Goal: Transaction & Acquisition: Purchase product/service

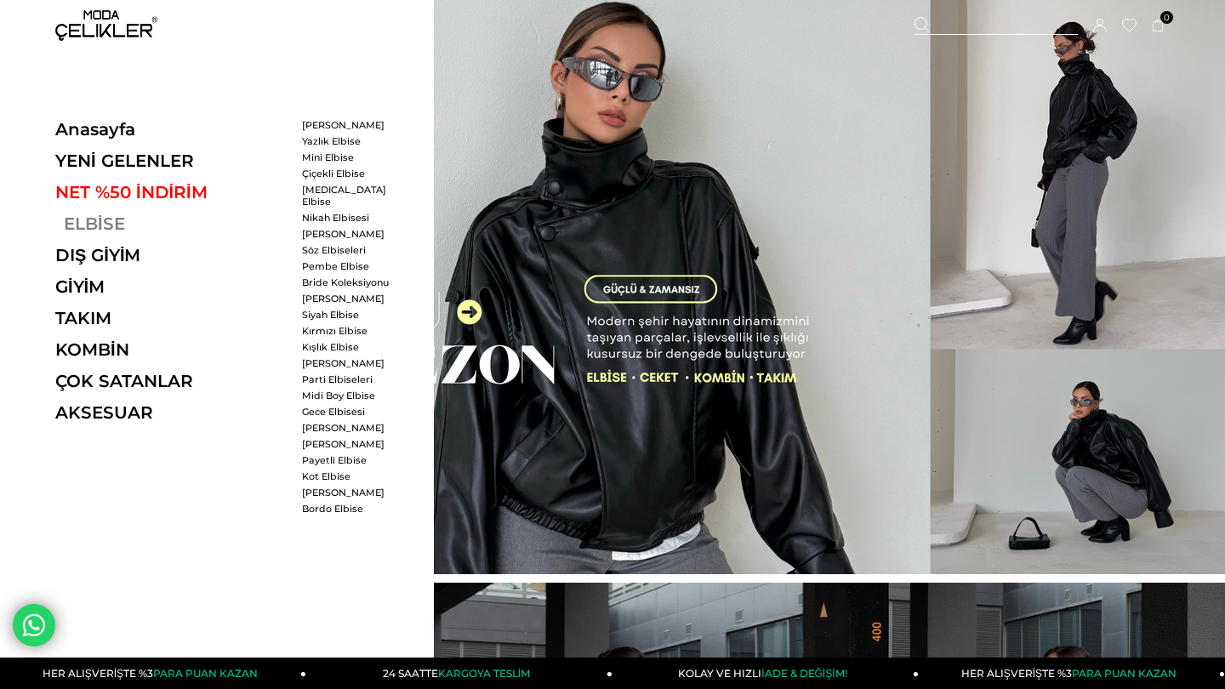
click at [114, 220] on link "ELBİSE" at bounding box center [172, 223] width 234 height 20
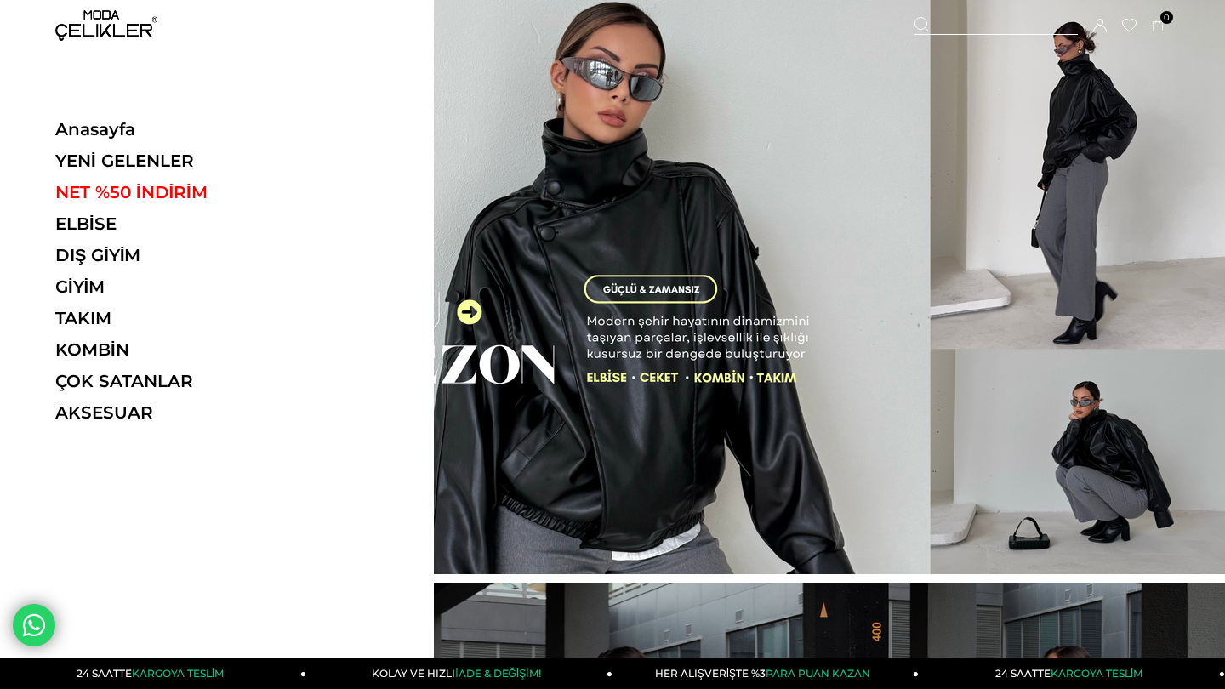
click at [94, 213] on ul "Anasayfa YENİ GELENLER NET %50 İNDİRİM ELBİSE ELBİSE Tüm Elbiseler Yazlık Elbis…" at bounding box center [172, 276] width 234 height 315
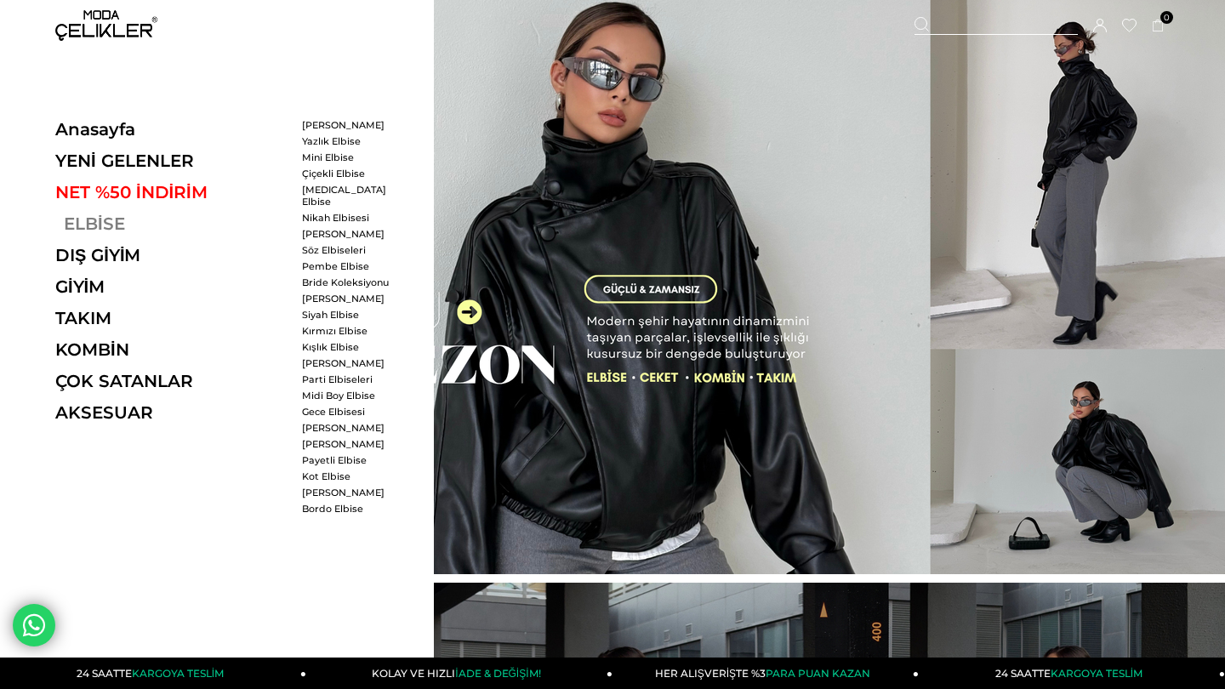
click at [95, 223] on link "ELBİSE" at bounding box center [172, 223] width 234 height 20
click at [339, 124] on link "[PERSON_NAME]" at bounding box center [351, 125] width 98 height 12
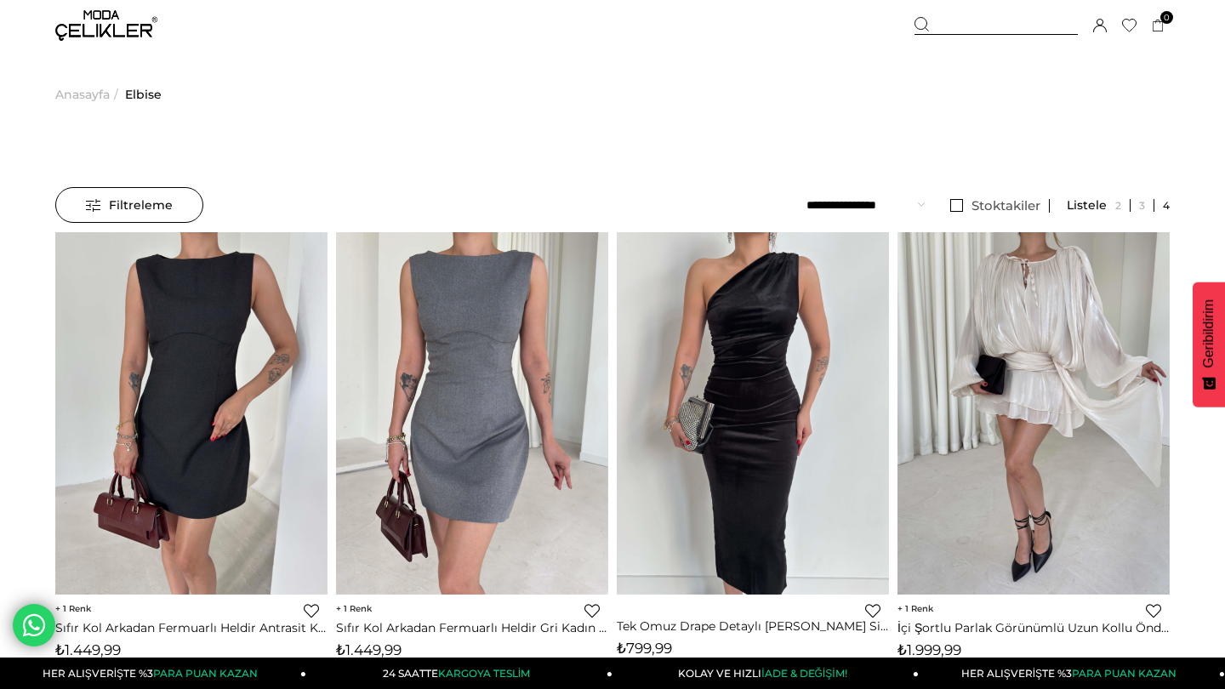
click at [128, 200] on span "Filtreleme" at bounding box center [129, 205] width 87 height 34
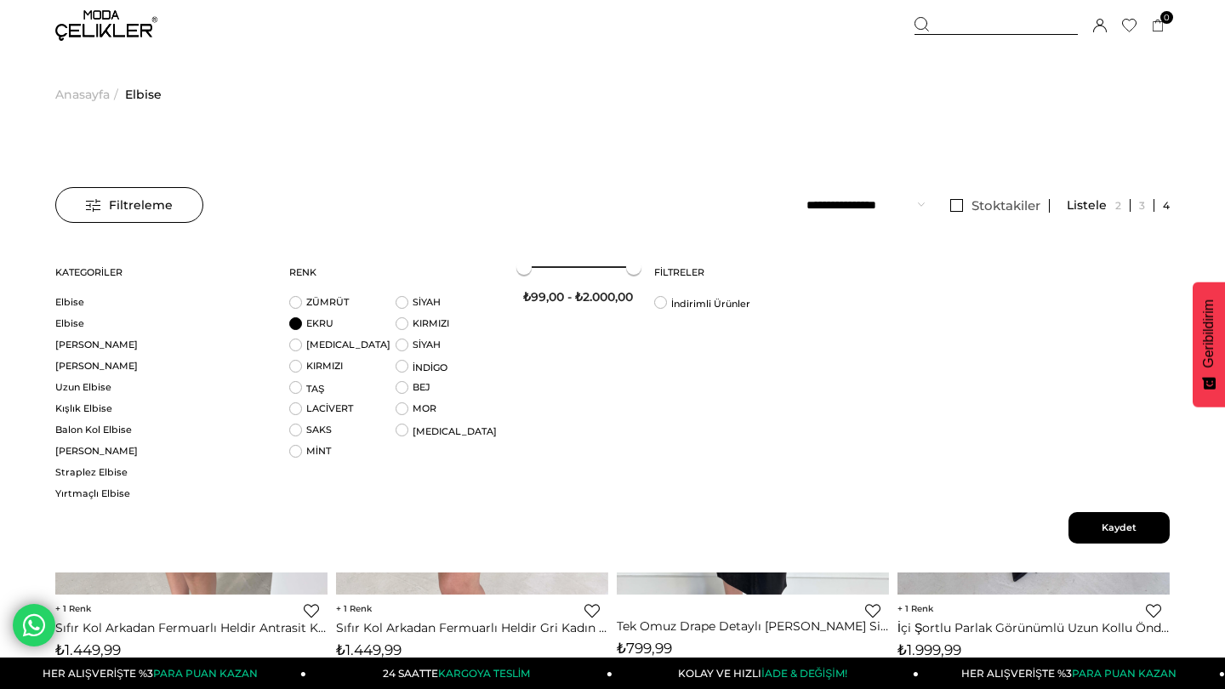
click at [297, 325] on li "EKRU" at bounding box center [342, 327] width 106 height 21
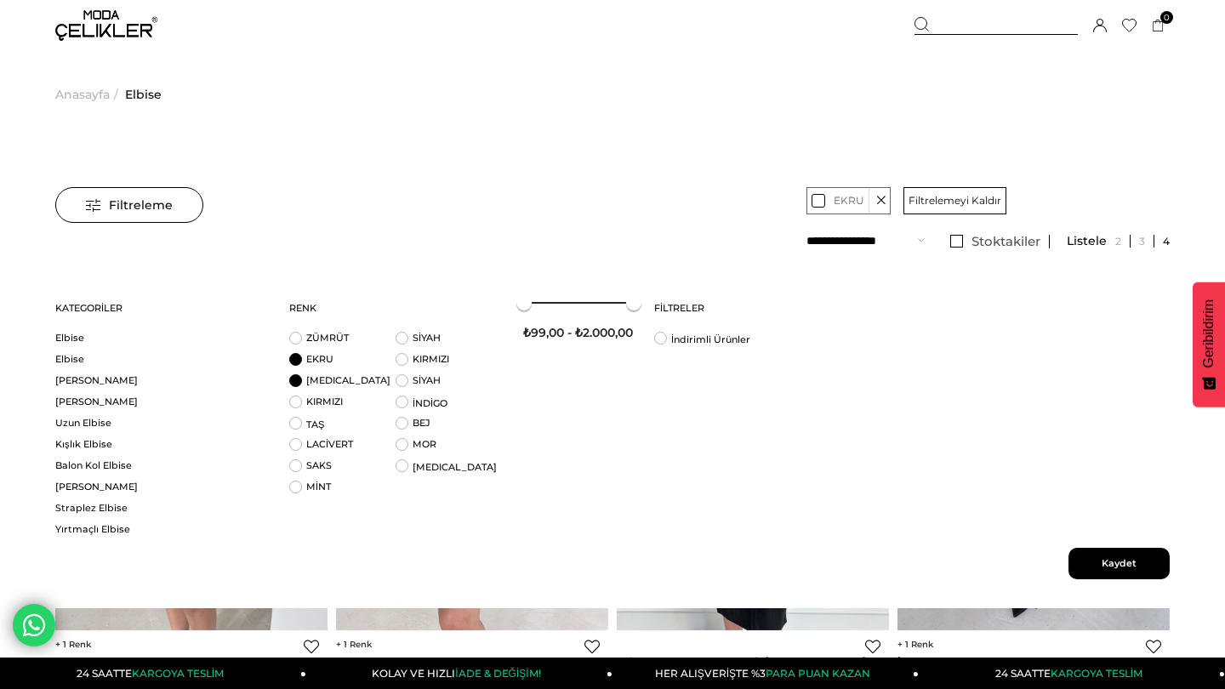
click at [300, 383] on li "BEYAZ" at bounding box center [342, 384] width 106 height 21
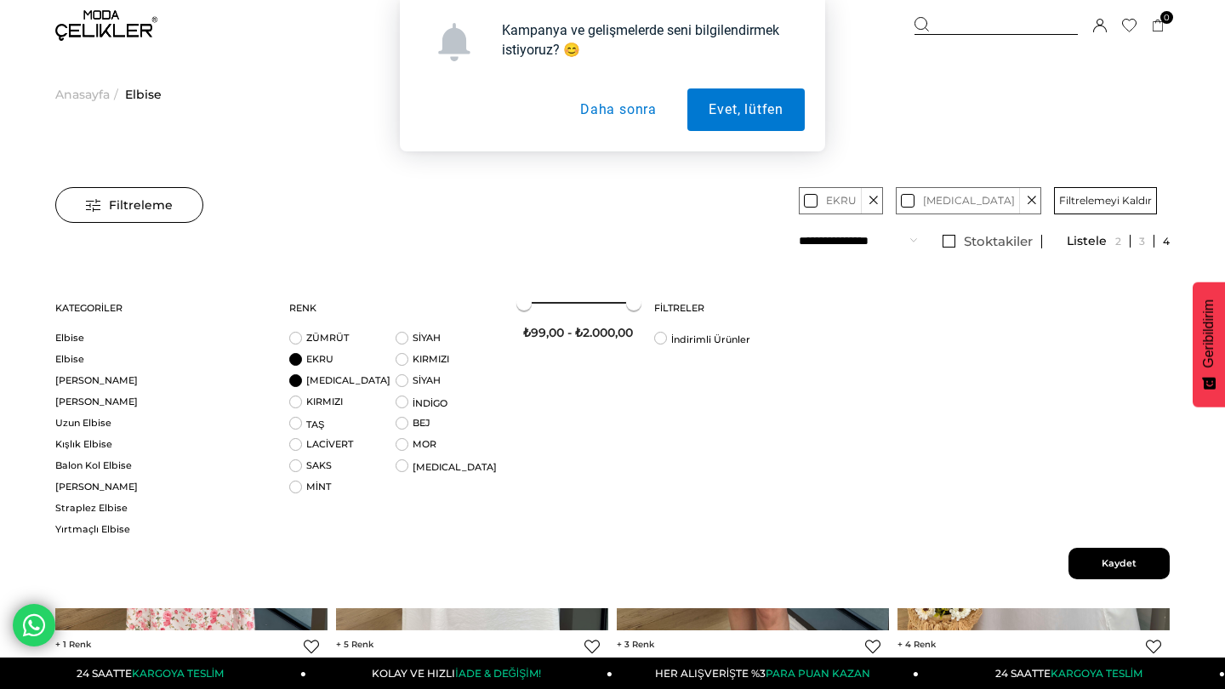
click at [624, 111] on button "Daha sonra" at bounding box center [618, 109] width 119 height 43
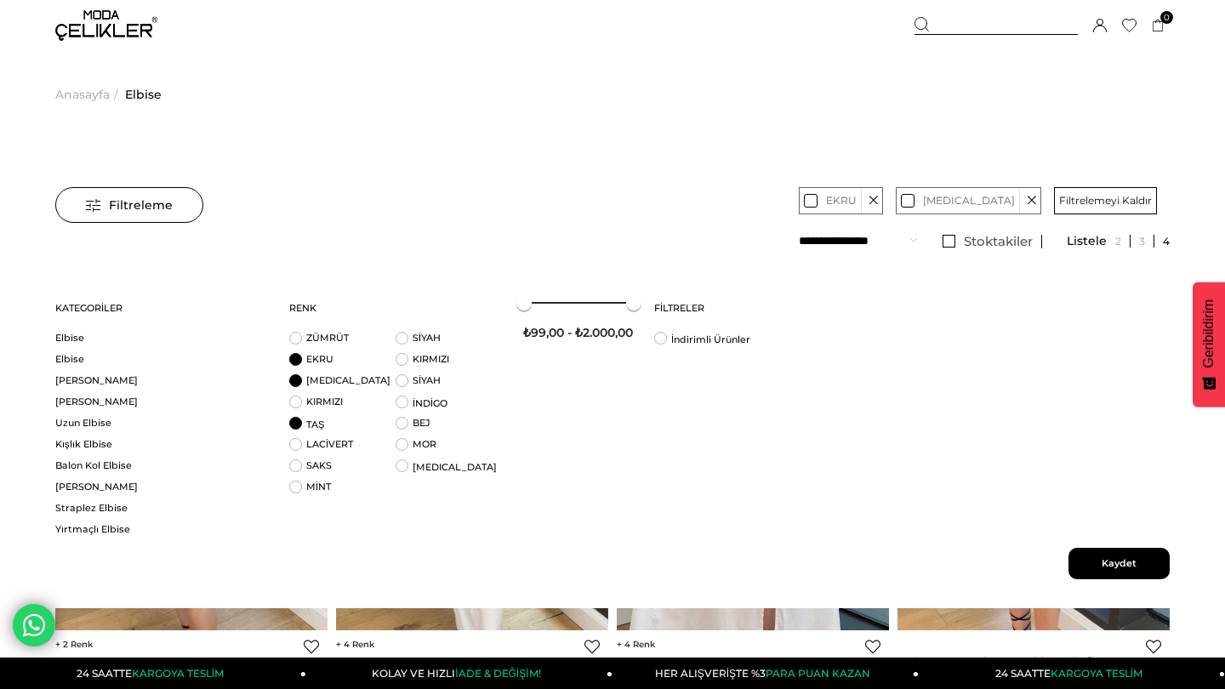
click at [299, 427] on li "TAŞ" at bounding box center [342, 427] width 106 height 21
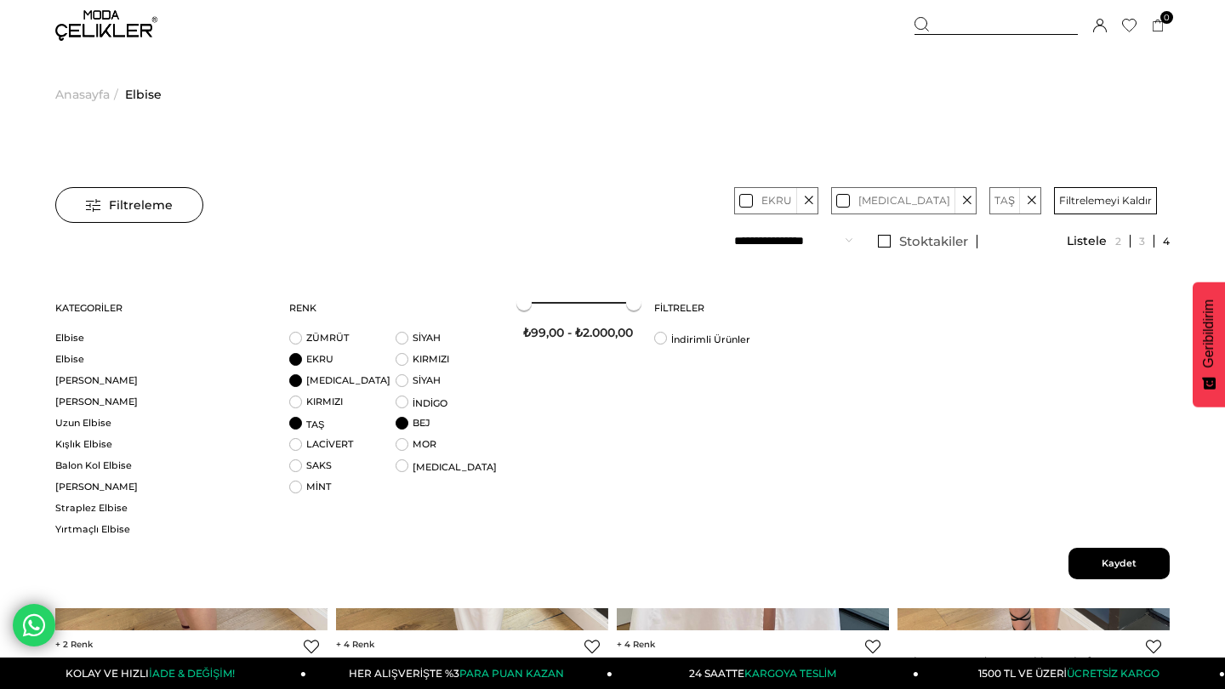
click at [399, 430] on li "BEJ" at bounding box center [448, 427] width 106 height 21
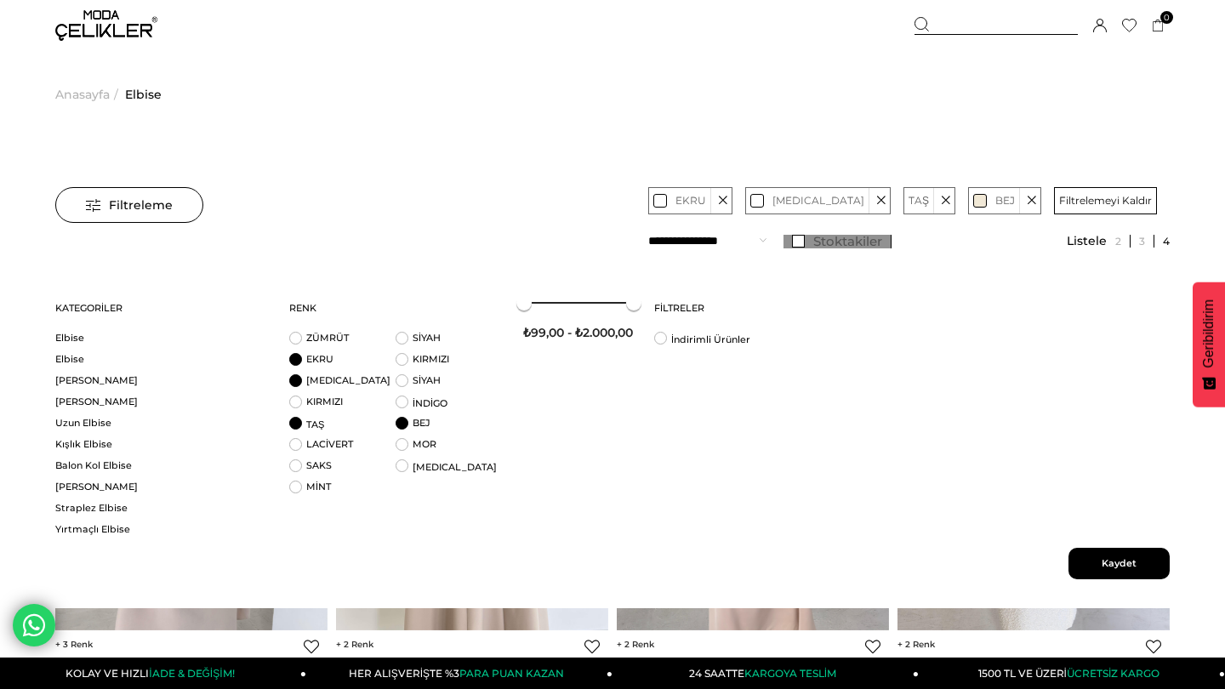
click at [860, 243] on link "Stoktakiler" at bounding box center [837, 242] width 108 height 14
click at [1102, 561] on span "Kaydet" at bounding box center [1118, 563] width 101 height 31
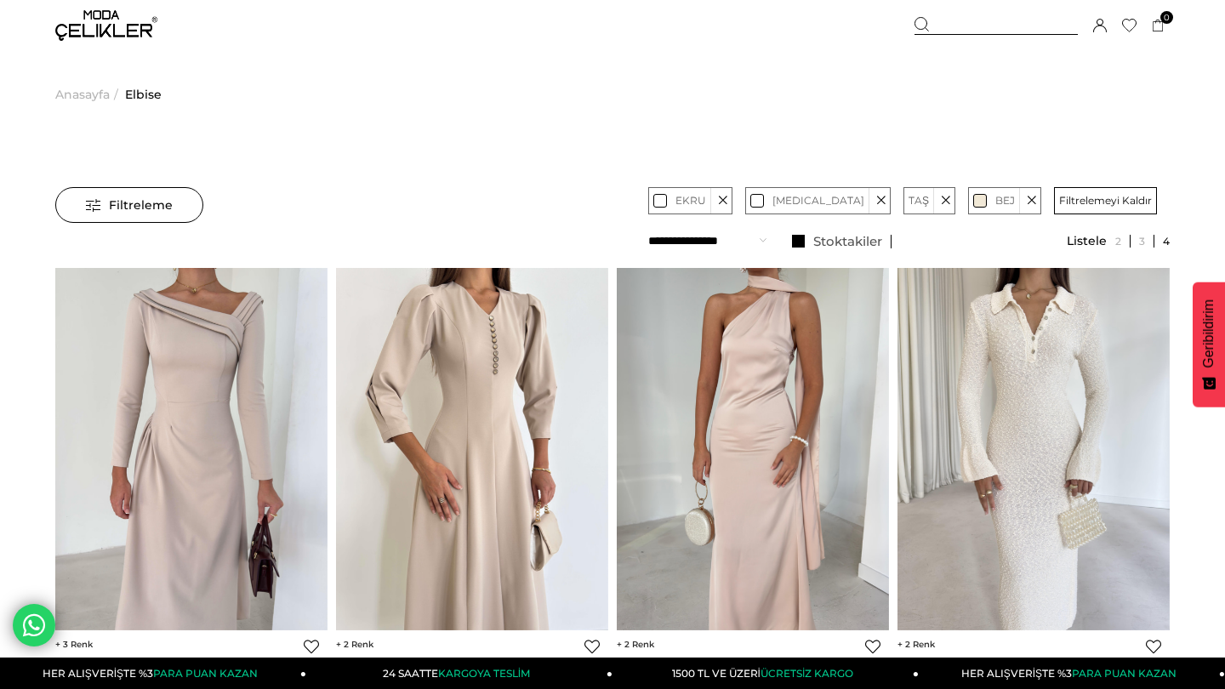
click at [113, 219] on span "Filtreleme" at bounding box center [129, 205] width 87 height 34
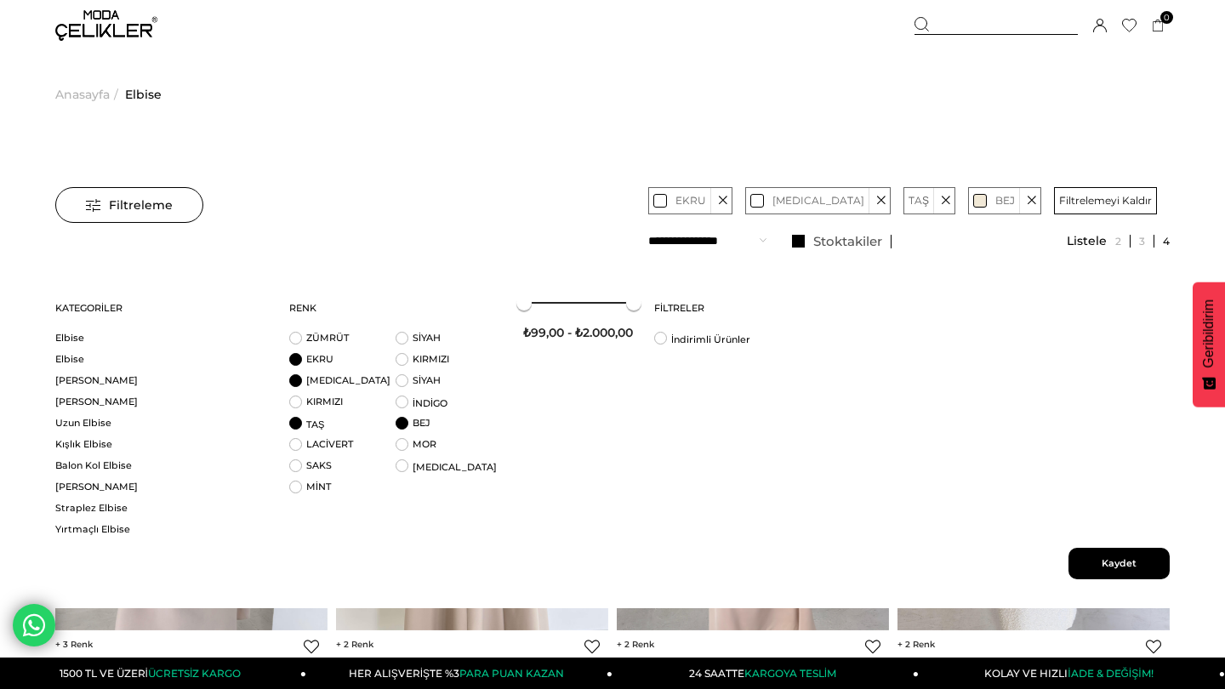
click at [1122, 560] on span "Kaydet" at bounding box center [1118, 563] width 101 height 31
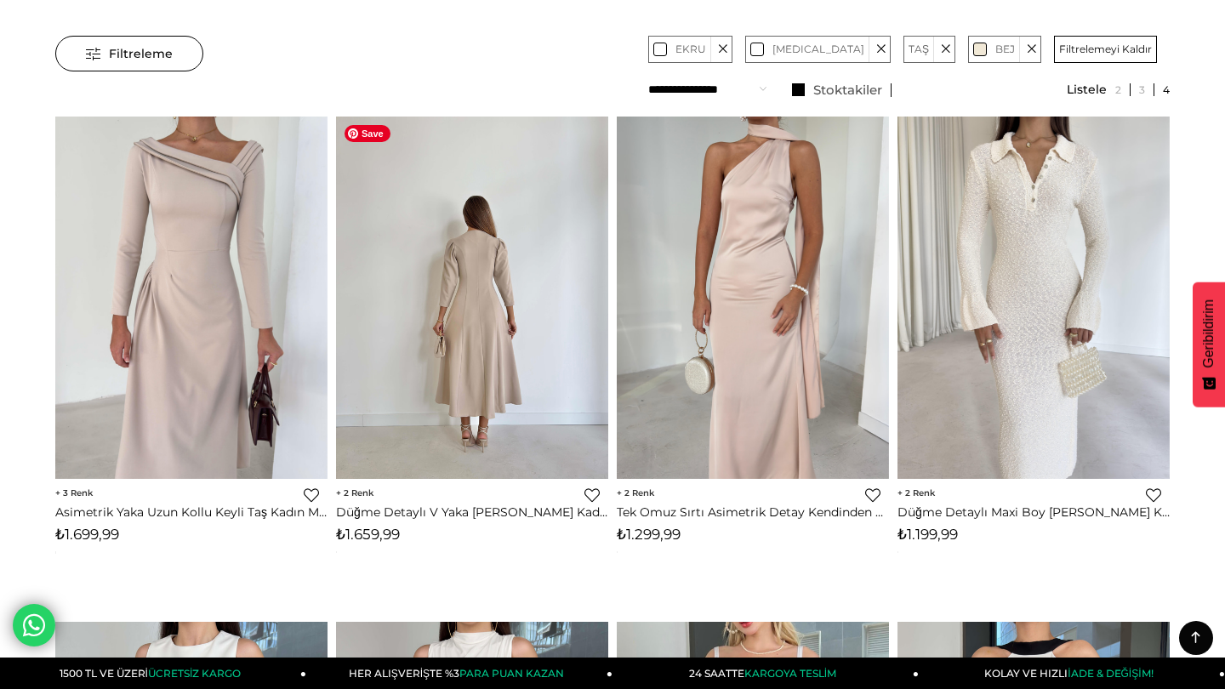
scroll to position [151, 0]
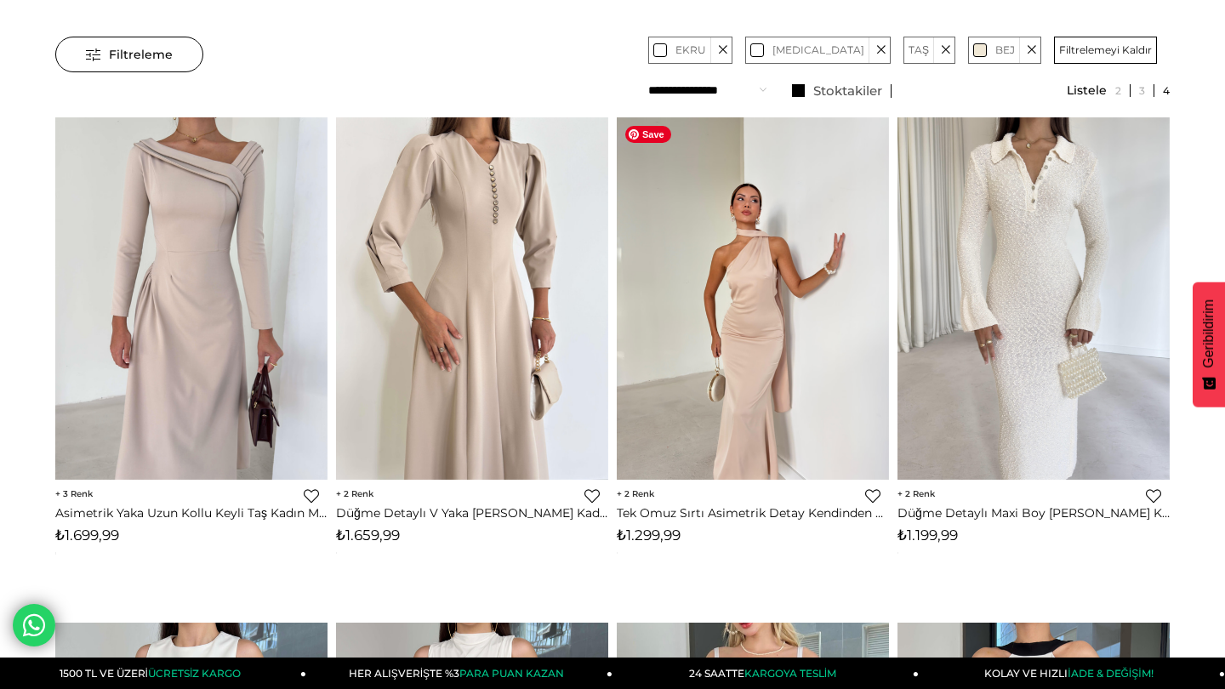
click at [737, 273] on img at bounding box center [753, 298] width 272 height 362
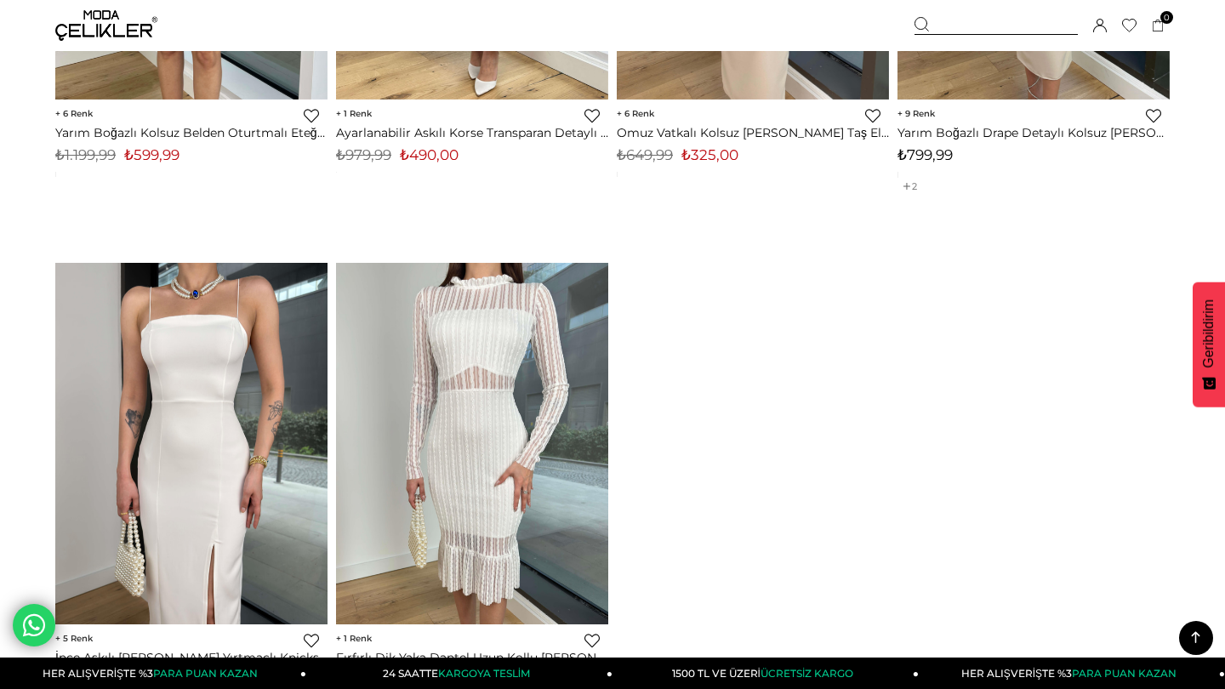
scroll to position [6752, 0]
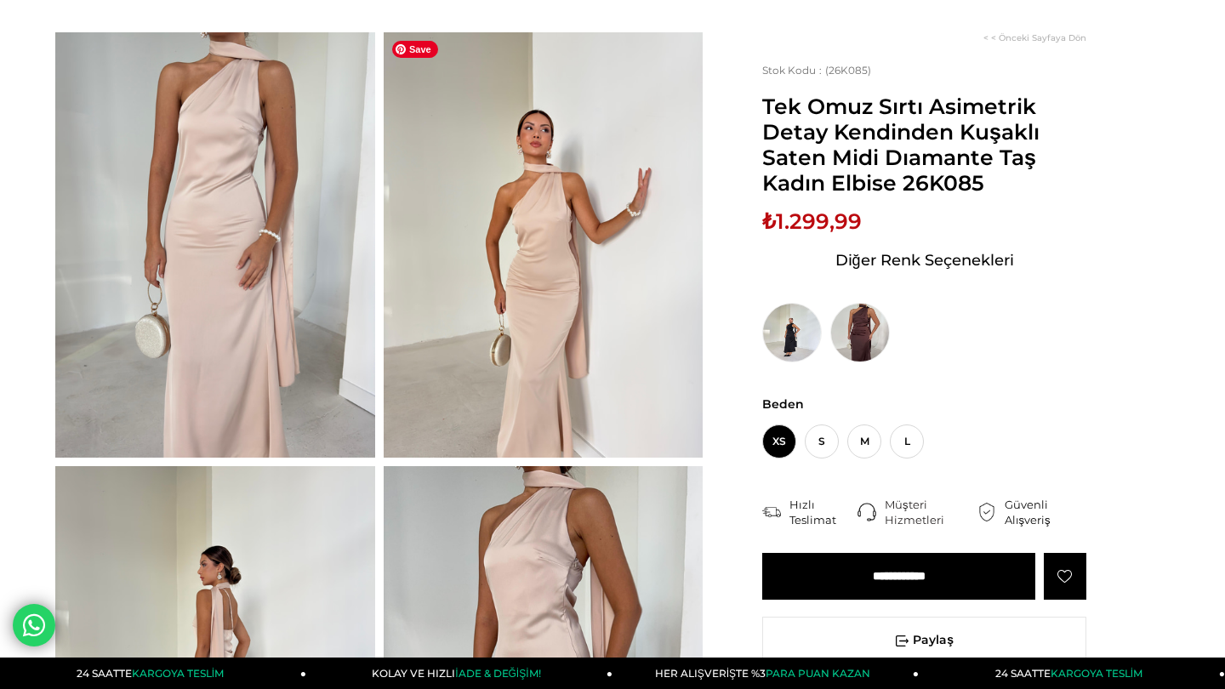
scroll to position [102, 0]
